Goal: Check status: Check status

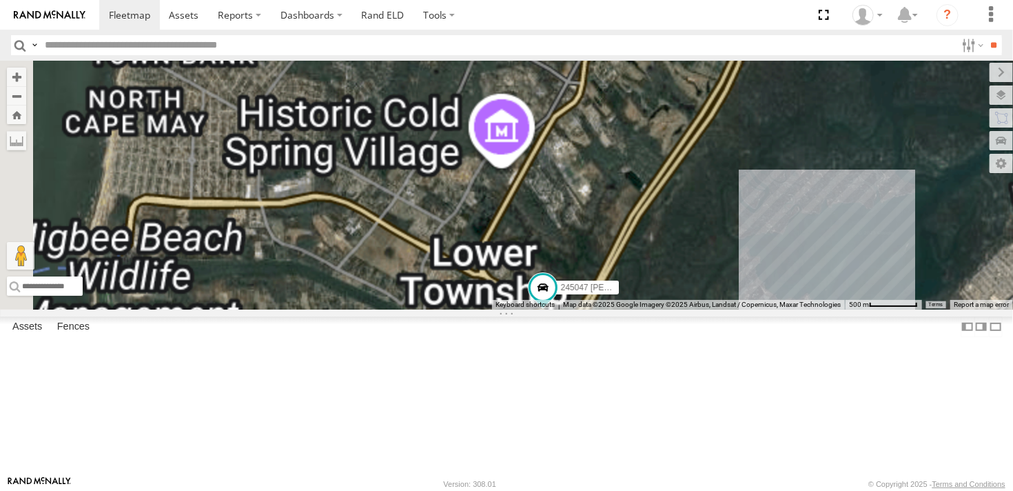
drag, startPoint x: 593, startPoint y: 387, endPoint x: 496, endPoint y: 222, distance: 190.9
click at [496, 222] on div "54782 Hino 245047 Shawn" at bounding box center [506, 185] width 1013 height 249
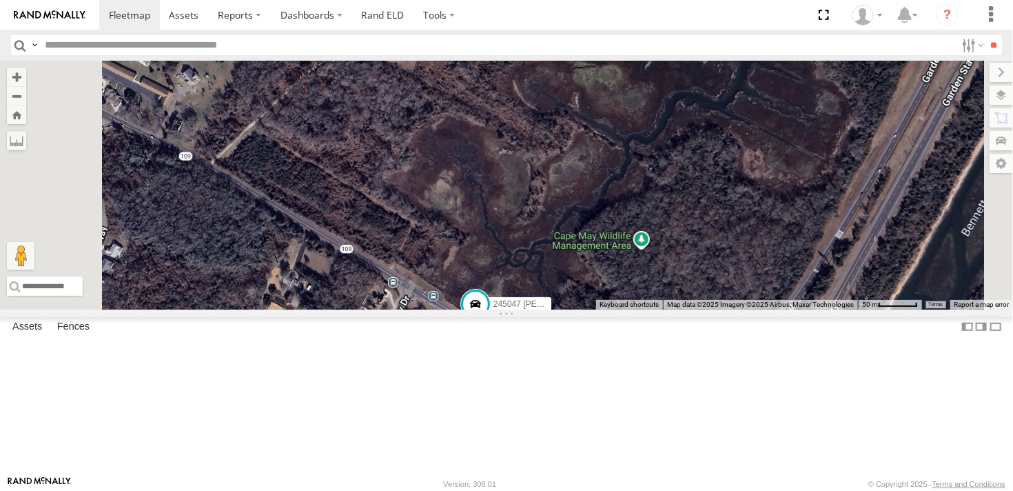
drag, startPoint x: 676, startPoint y: 387, endPoint x: 640, endPoint y: 219, distance: 172.6
click at [640, 219] on div "54782 Hino 245047 Shawn" at bounding box center [506, 185] width 1013 height 249
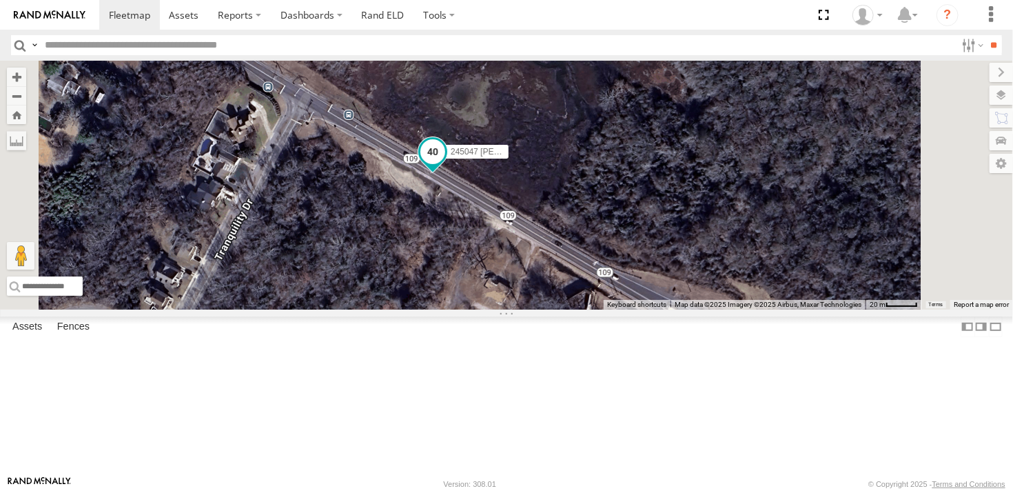
click at [445, 164] on span at bounding box center [432, 151] width 25 height 25
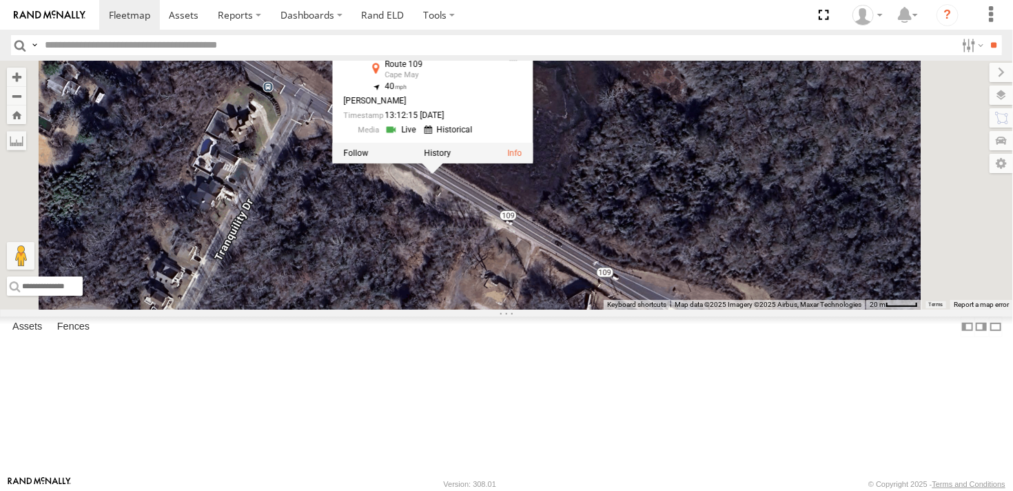
click at [731, 172] on div "54782 Hino 245047 Shawn 245047 Shawn All Assets Route 109 Cape May 38.96294 , -…" at bounding box center [506, 185] width 1013 height 249
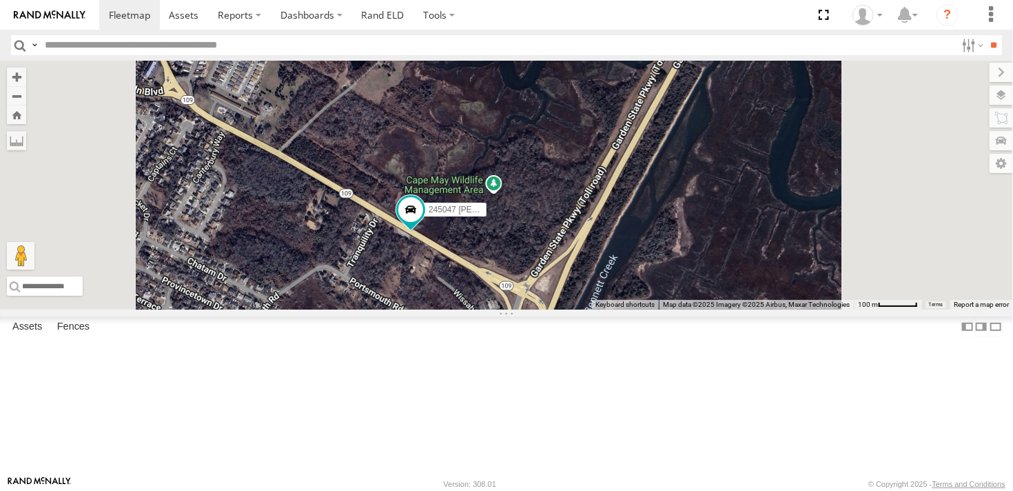
click at [569, 309] on div "54782 Hino 245047 Shawn" at bounding box center [506, 185] width 1013 height 249
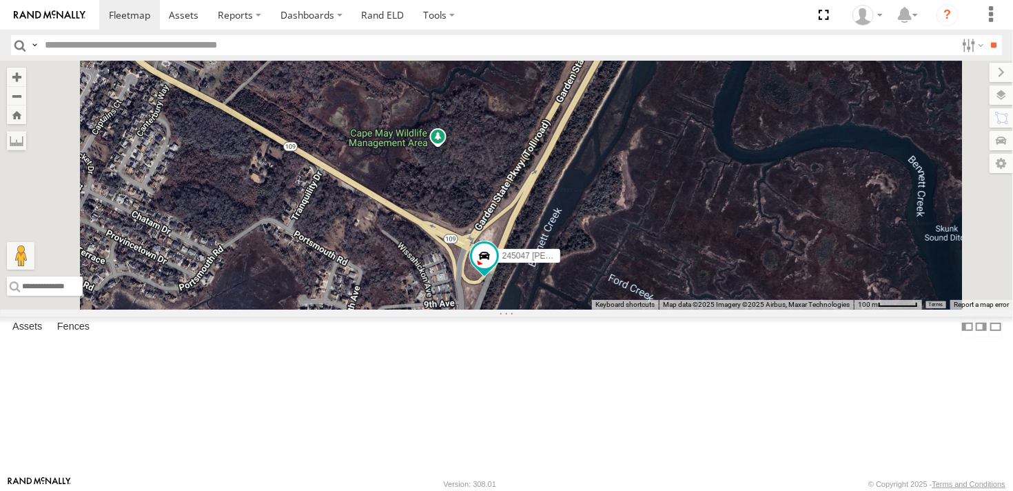
drag, startPoint x: 620, startPoint y: 386, endPoint x: 584, endPoint y: 343, distance: 55.8
click at [584, 309] on div "54782 Hino 245047 Shawn" at bounding box center [506, 185] width 1013 height 249
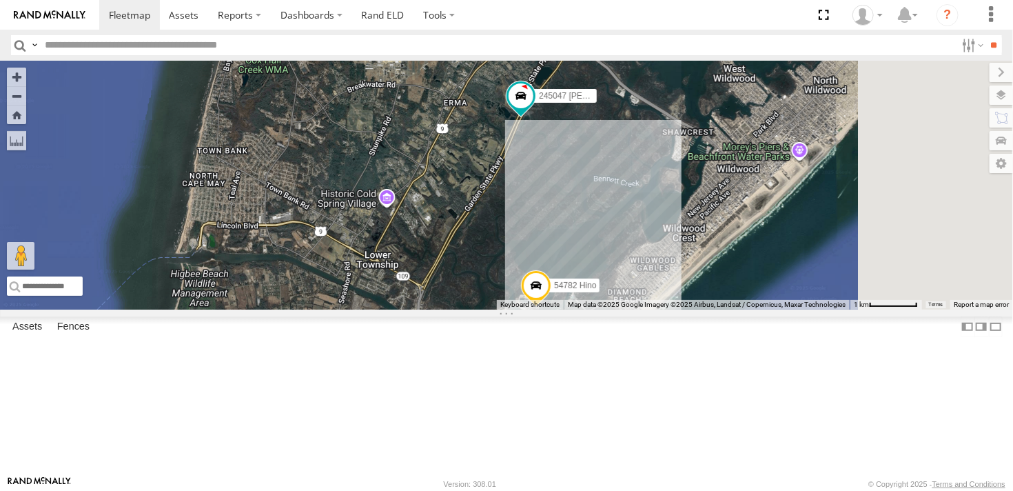
drag, startPoint x: 638, startPoint y: 224, endPoint x: 605, endPoint y: 284, distance: 68.2
click at [605, 284] on div "54782 Hino 245047 Shawn" at bounding box center [506, 185] width 1013 height 249
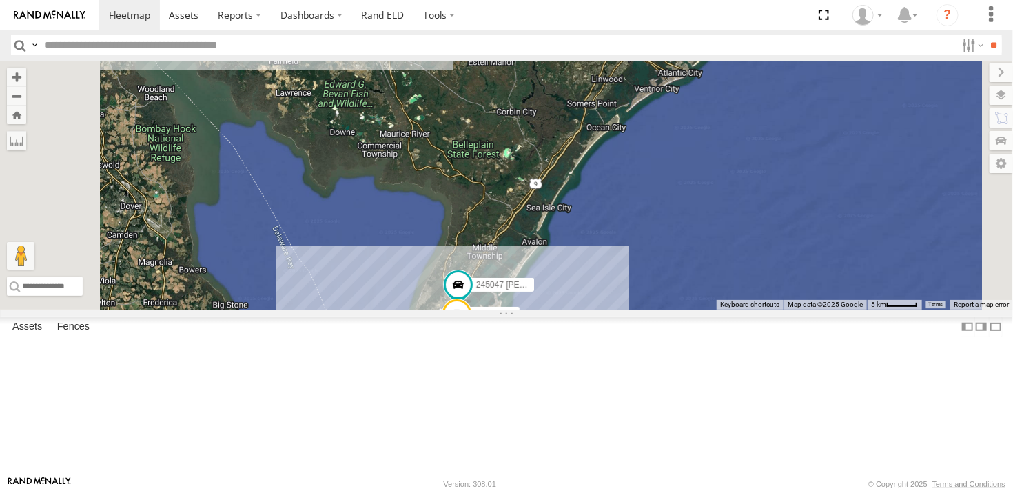
drag, startPoint x: 551, startPoint y: 205, endPoint x: 563, endPoint y: 343, distance: 137.7
click at [563, 309] on div "54782 Hino 245047 Shawn" at bounding box center [506, 185] width 1013 height 249
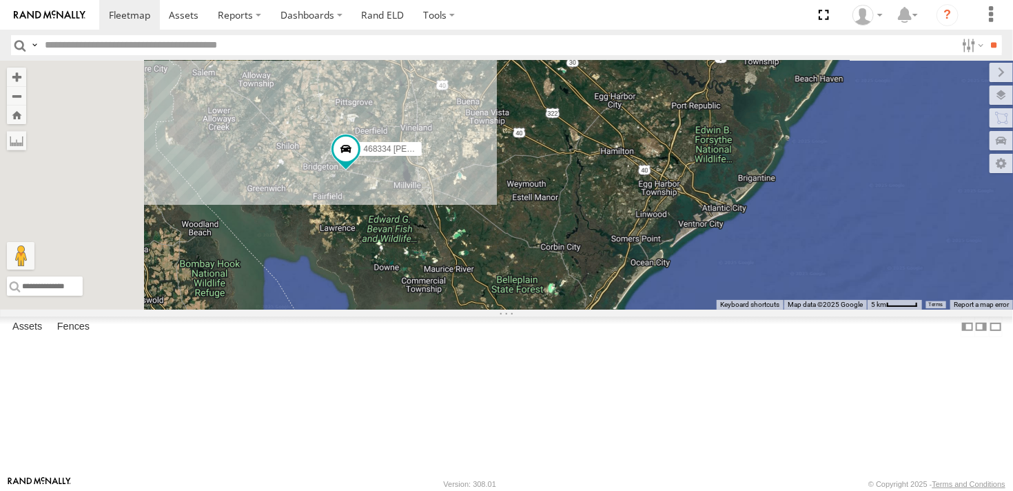
drag, startPoint x: 513, startPoint y: 230, endPoint x: 556, endPoint y: 365, distance: 142.4
click at [556, 309] on div "54782 Hino 245047 Shawn 468334 Shelina" at bounding box center [506, 185] width 1013 height 249
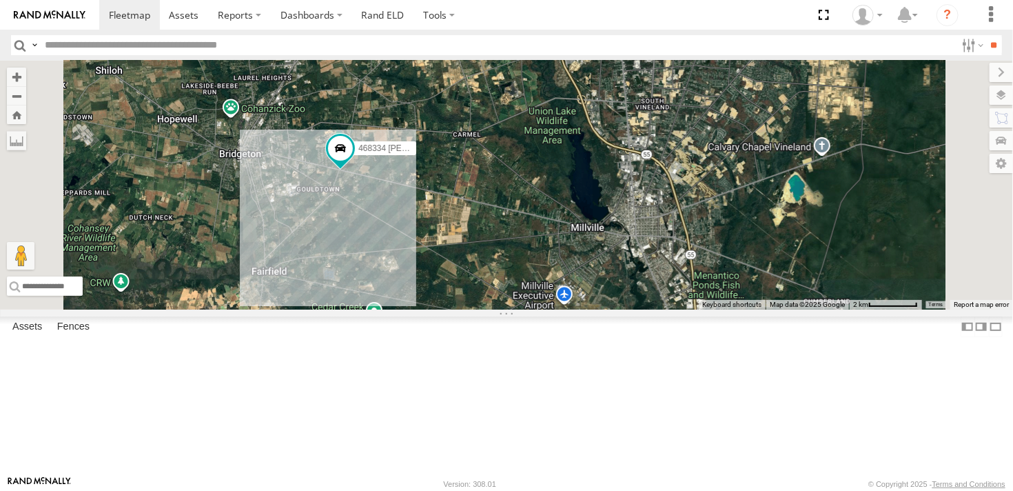
drag, startPoint x: 481, startPoint y: 227, endPoint x: 525, endPoint y: 377, distance: 155.8
click at [525, 309] on div "54782 Hino 245047 Shawn 468334 Shelina" at bounding box center [506, 185] width 1013 height 249
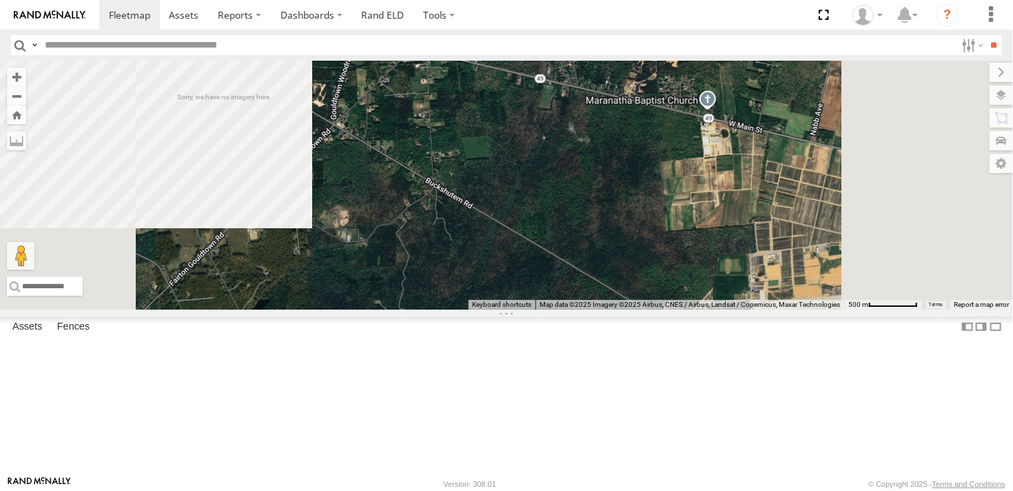
click at [551, 286] on div "54782 Hino 245047 Shawn 468334 Shelina" at bounding box center [506, 185] width 1013 height 249
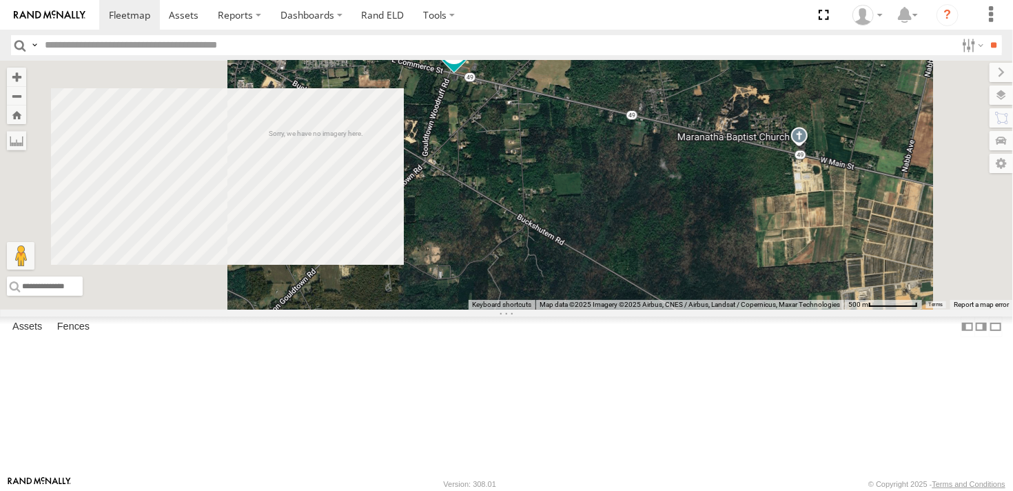
drag, startPoint x: 549, startPoint y: 286, endPoint x: 641, endPoint y: 324, distance: 99.8
click at [641, 309] on div "54782 Hino 245047 Shawn 468334 Shelina" at bounding box center [506, 185] width 1013 height 249
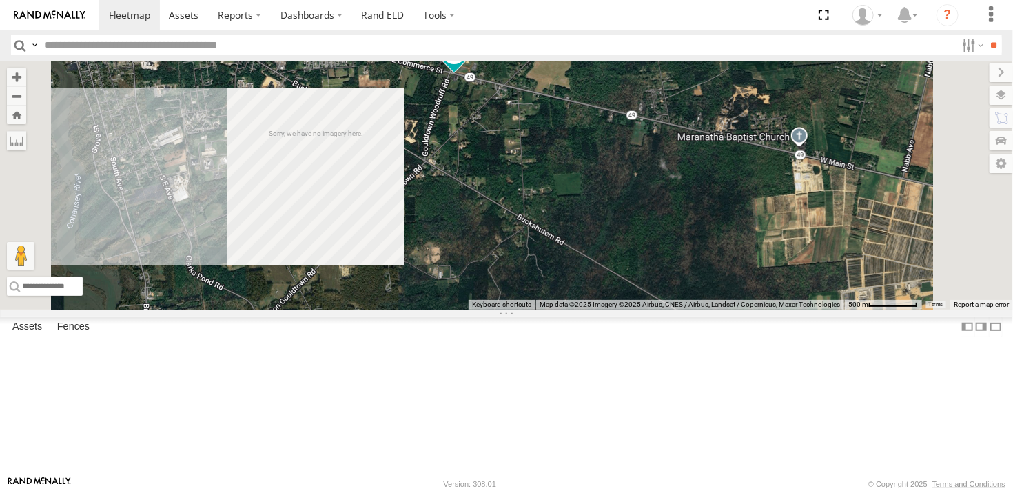
click at [695, 288] on div "54782 Hino 245047 Shawn 468334 Shelina" at bounding box center [506, 185] width 1013 height 249
click at [0, 0] on div "468334 [PERSON_NAME]" at bounding box center [0, 0] width 0 height 0
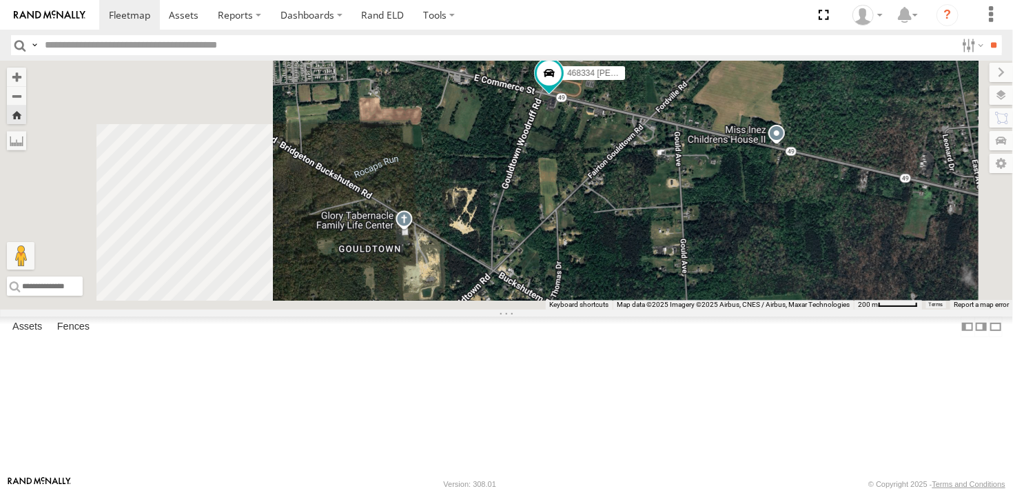
drag, startPoint x: 569, startPoint y: 389, endPoint x: 693, endPoint y: 206, distance: 221.2
click at [693, 206] on div "468334 [PERSON_NAME]" at bounding box center [506, 185] width 1013 height 249
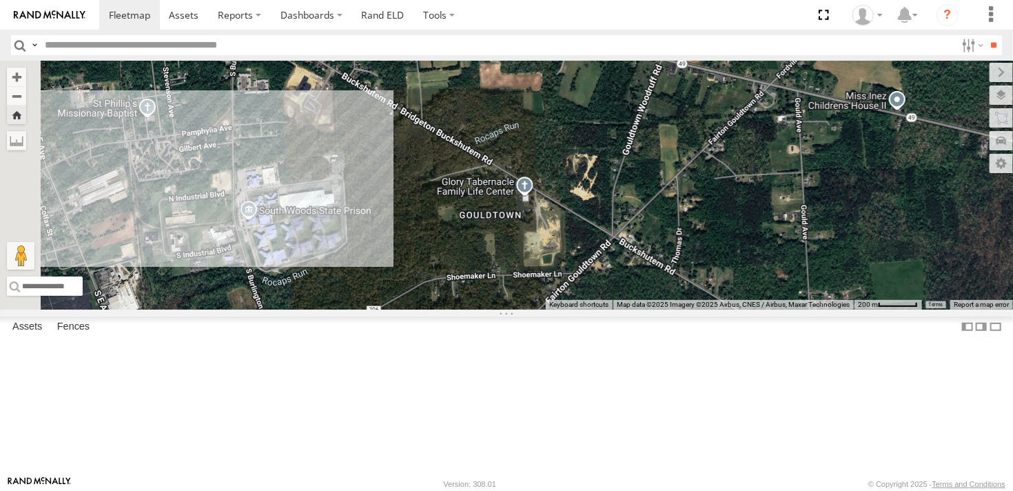
drag, startPoint x: 560, startPoint y: 358, endPoint x: 671, endPoint y: 341, distance: 112.4
click at [671, 309] on div "468334 [PERSON_NAME]" at bounding box center [506, 185] width 1013 height 249
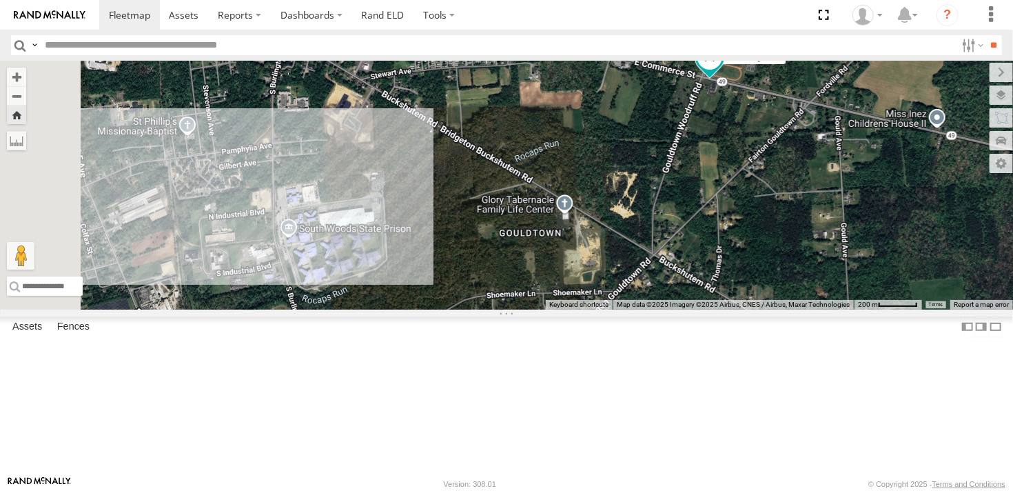
drag, startPoint x: 540, startPoint y: 348, endPoint x: 586, endPoint y: 366, distance: 48.9
click at [586, 309] on div "468334 [PERSON_NAME]" at bounding box center [506, 185] width 1013 height 249
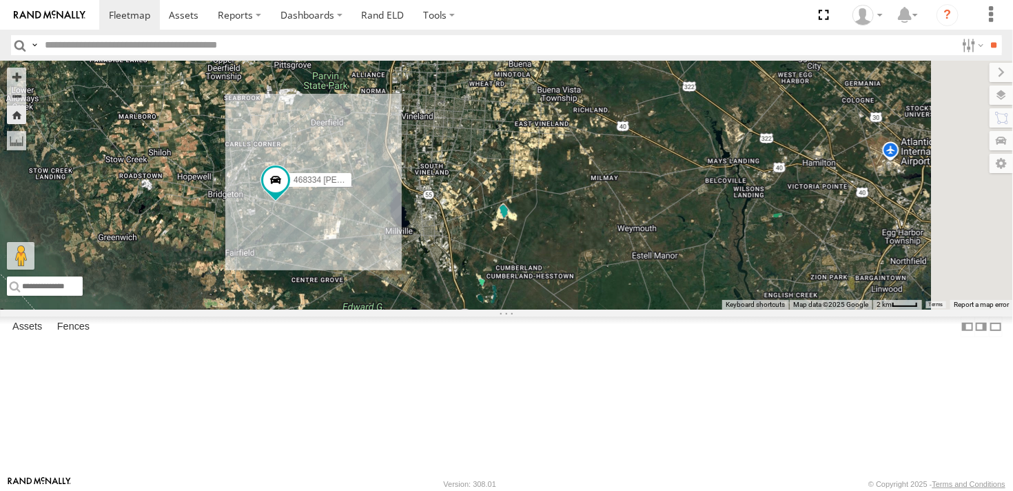
drag, startPoint x: 716, startPoint y: 362, endPoint x: 557, endPoint y: 307, distance: 168.5
click at [557, 307] on div "468334 [PERSON_NAME]" at bounding box center [506, 185] width 1013 height 249
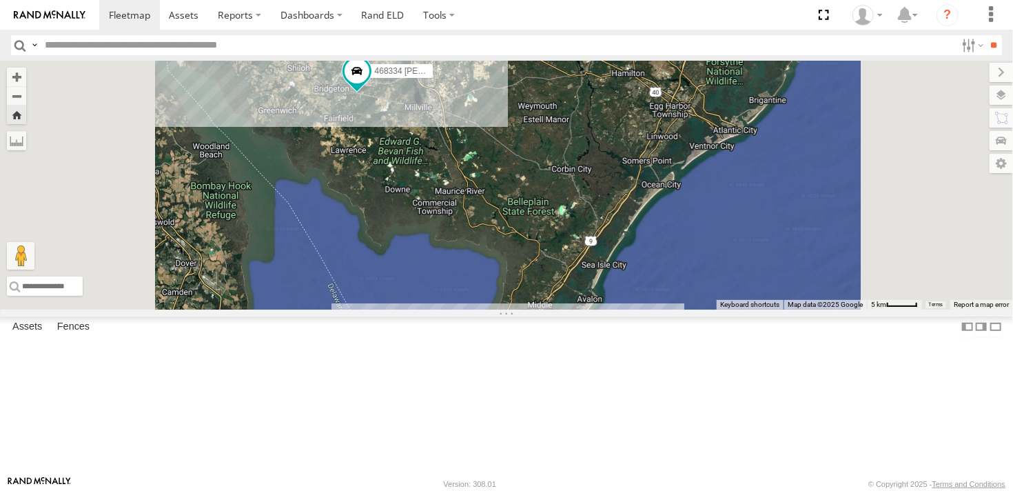
drag, startPoint x: 649, startPoint y: 306, endPoint x: 655, endPoint y: 238, distance: 68.5
click at [655, 238] on div "468334 [PERSON_NAME]" at bounding box center [506, 185] width 1013 height 249
click at [130, 15] on span at bounding box center [129, 14] width 41 height 13
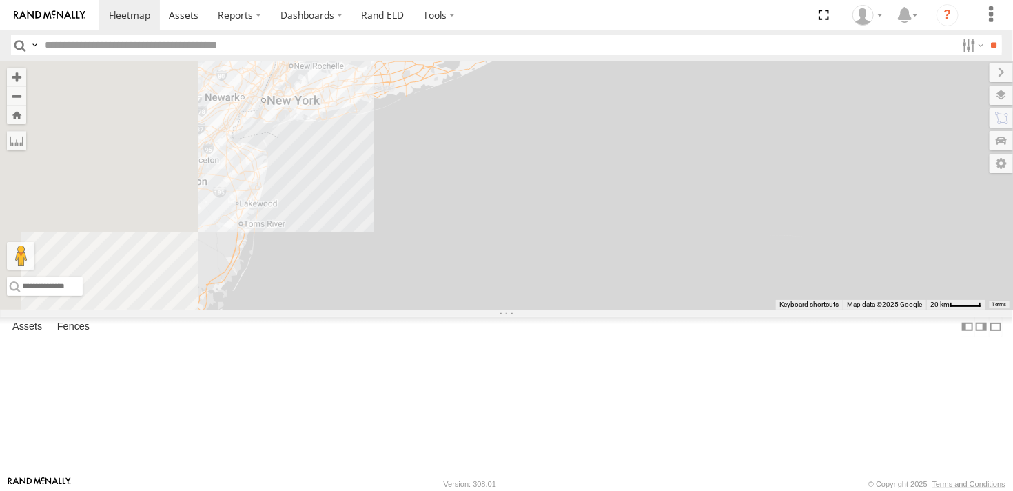
drag, startPoint x: 767, startPoint y: 180, endPoint x: 855, endPoint y: 290, distance: 140.8
click at [855, 290] on div "245048 [PERSON_NAME] 468332 [PERSON_NAME] JTSP Hino" at bounding box center [506, 185] width 1013 height 249
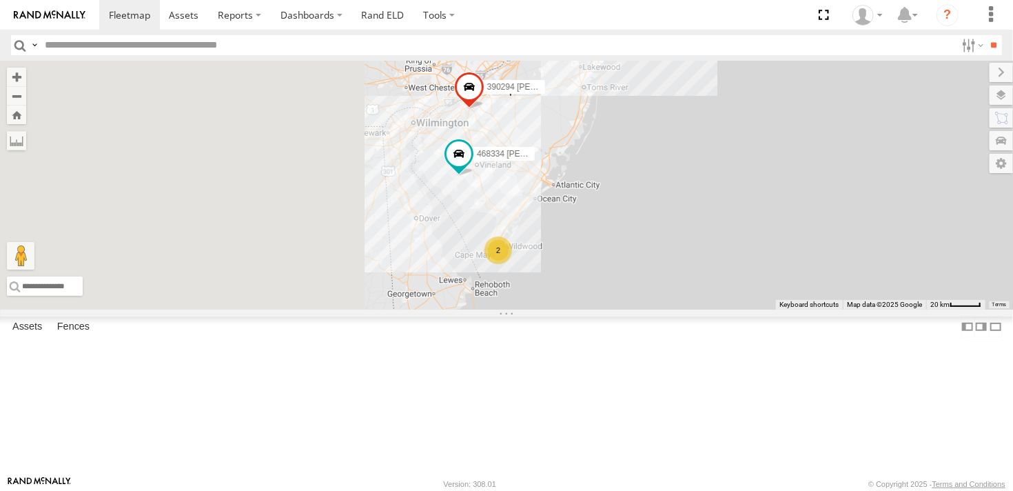
drag, startPoint x: 403, startPoint y: 385, endPoint x: 693, endPoint y: 289, distance: 306.5
click at [693, 289] on div "245048 [PERSON_NAME] 468332 [PERSON_NAME] JTSP Hino 468334 [PERSON_NAME] 2 3902…" at bounding box center [506, 185] width 1013 height 249
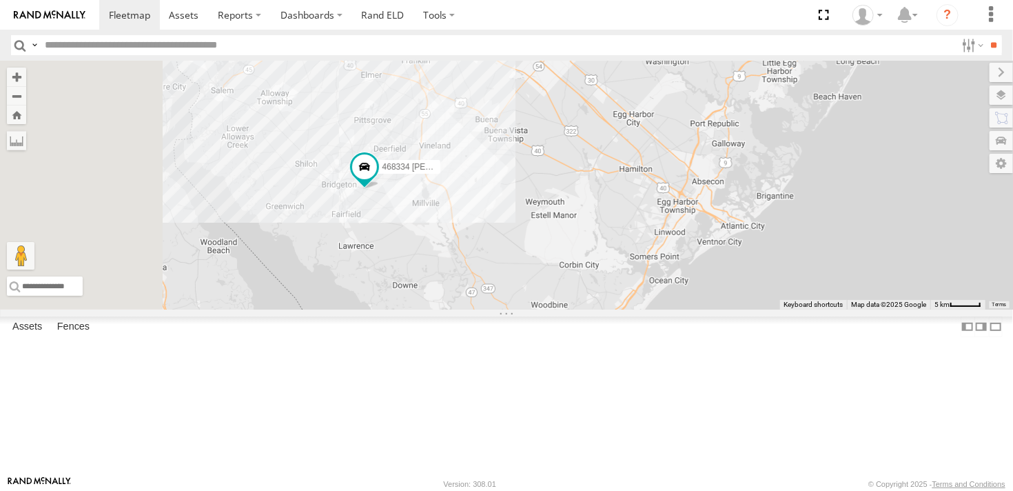
drag, startPoint x: 521, startPoint y: 241, endPoint x: 590, endPoint y: 394, distance: 167.8
click at [590, 309] on div "245048 [PERSON_NAME] 468332 [PERSON_NAME] JTSP Hino 468334 [PERSON_NAME] 390294…" at bounding box center [506, 185] width 1013 height 249
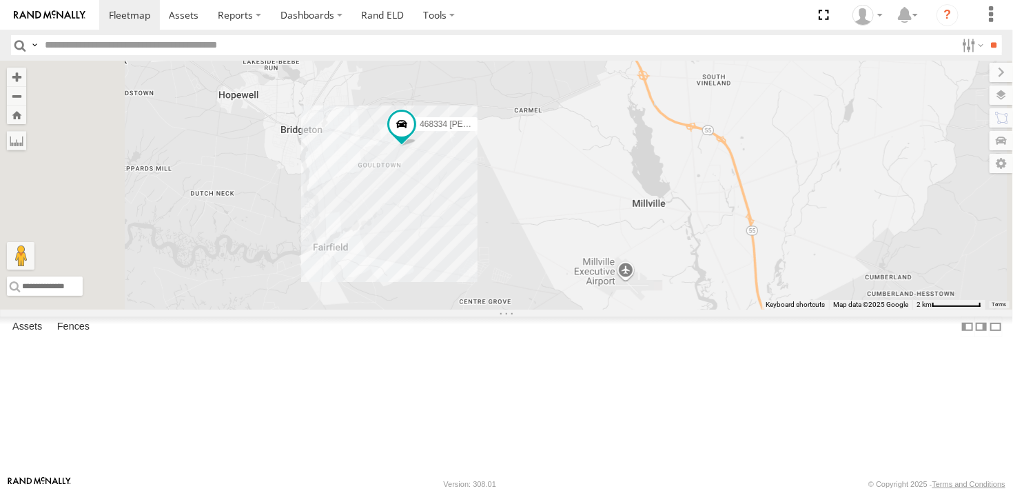
drag, startPoint x: 540, startPoint y: 300, endPoint x: 579, endPoint y: 371, distance: 80.8
click at [579, 309] on div "245048 [PERSON_NAME] 468332 [PERSON_NAME] JTSP Hino 468334 [PERSON_NAME] 390294…" at bounding box center [506, 185] width 1013 height 249
